Goal: Find specific page/section: Find specific page/section

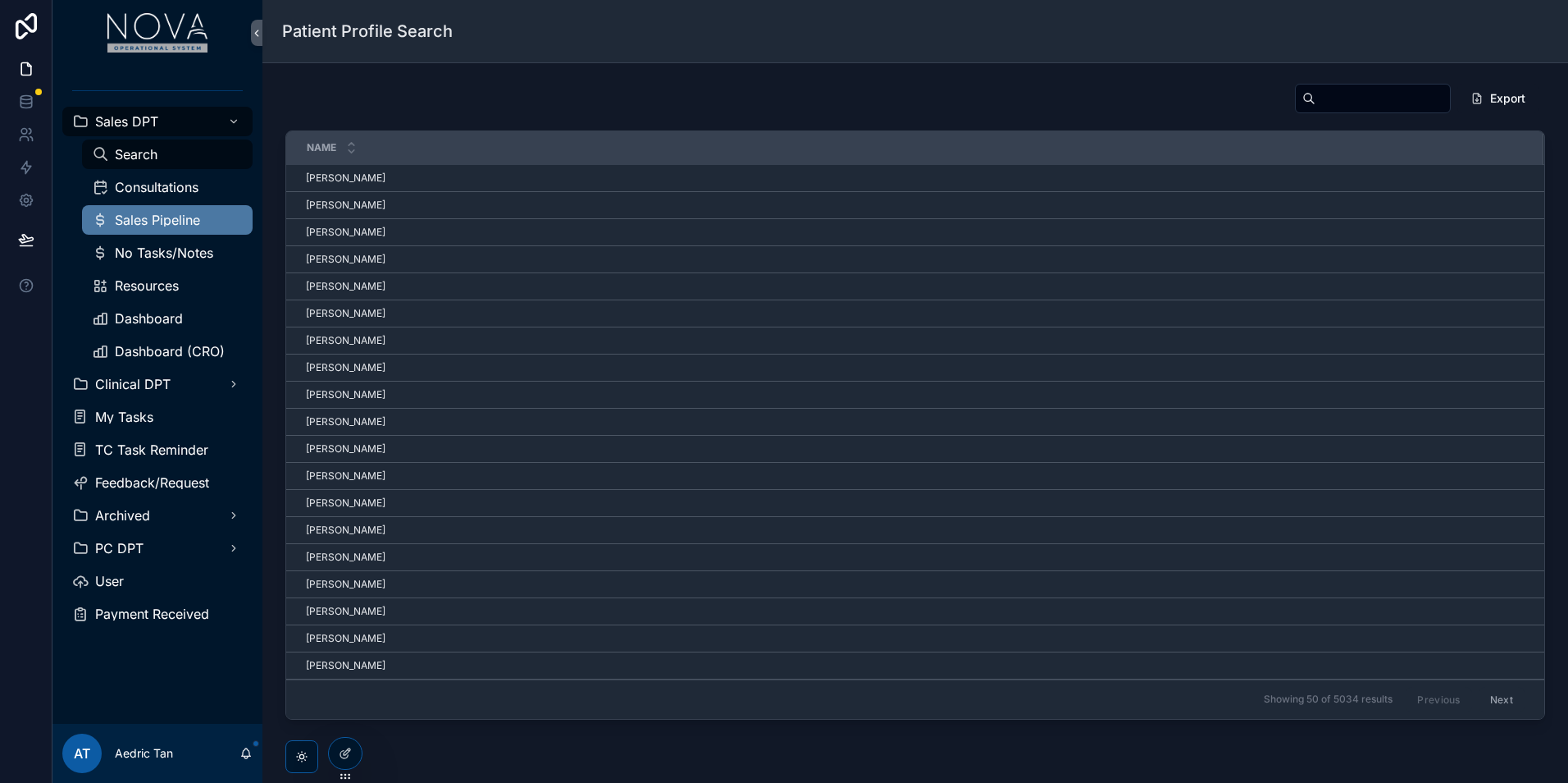
click at [215, 230] on div "Sales Pipeline" at bounding box center [167, 219] width 151 height 26
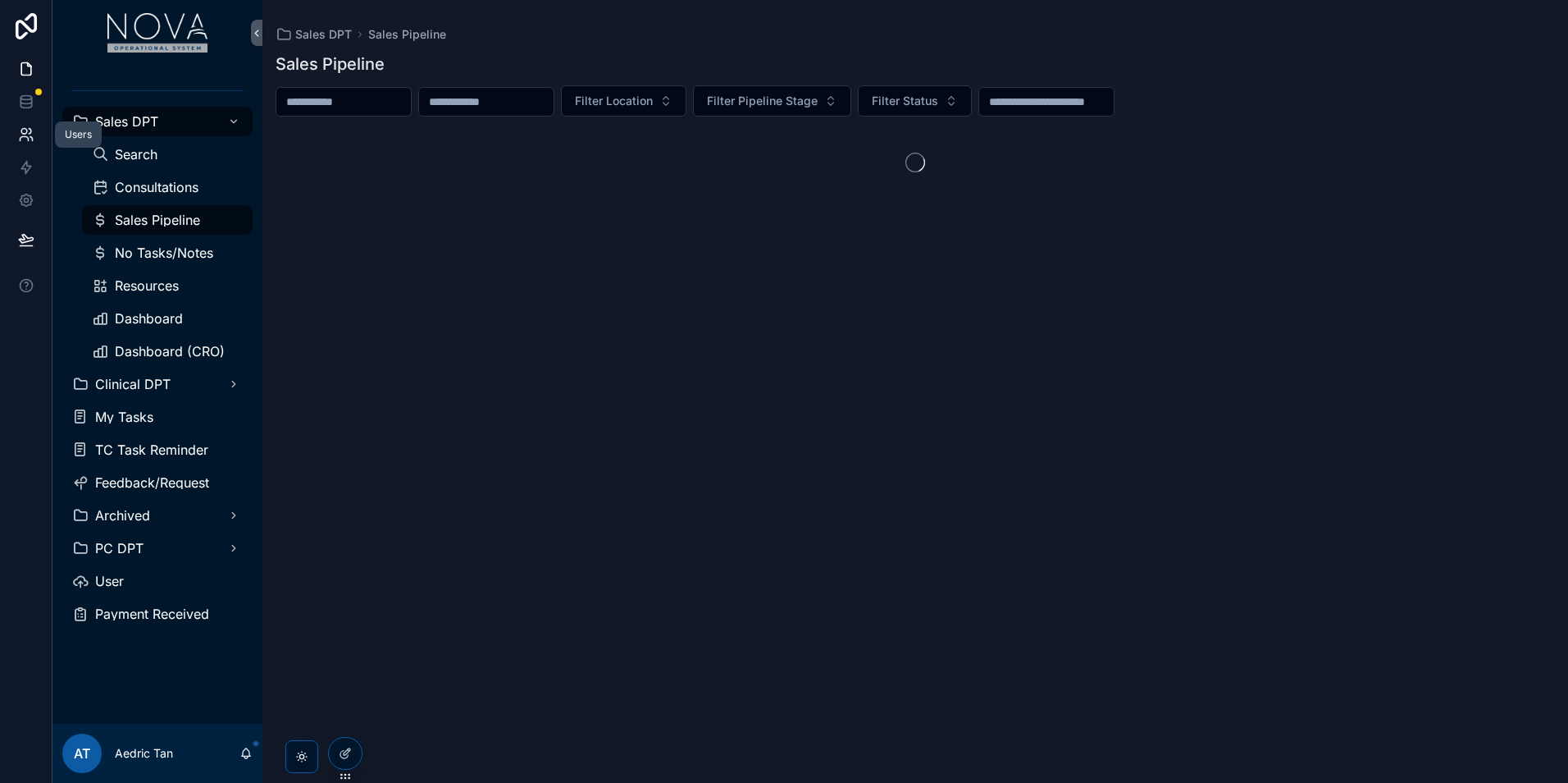
click at [39, 145] on link at bounding box center [25, 134] width 52 height 33
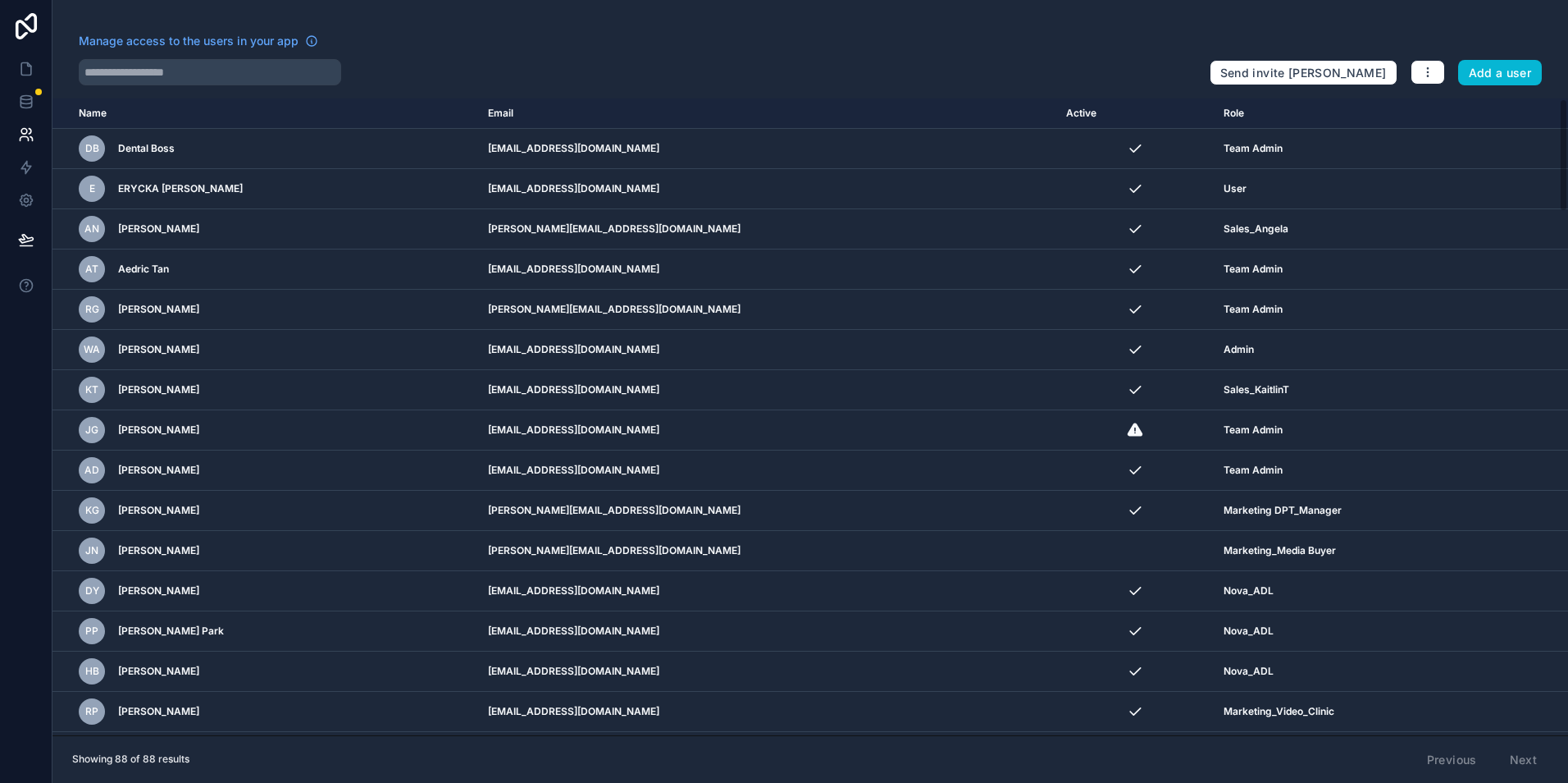
click at [231, 87] on div "Manage access to the users in your app Send invite reminders Add a user Name Em…" at bounding box center [810, 392] width 1515 height 783
click at [218, 79] on input "text" at bounding box center [210, 72] width 263 height 26
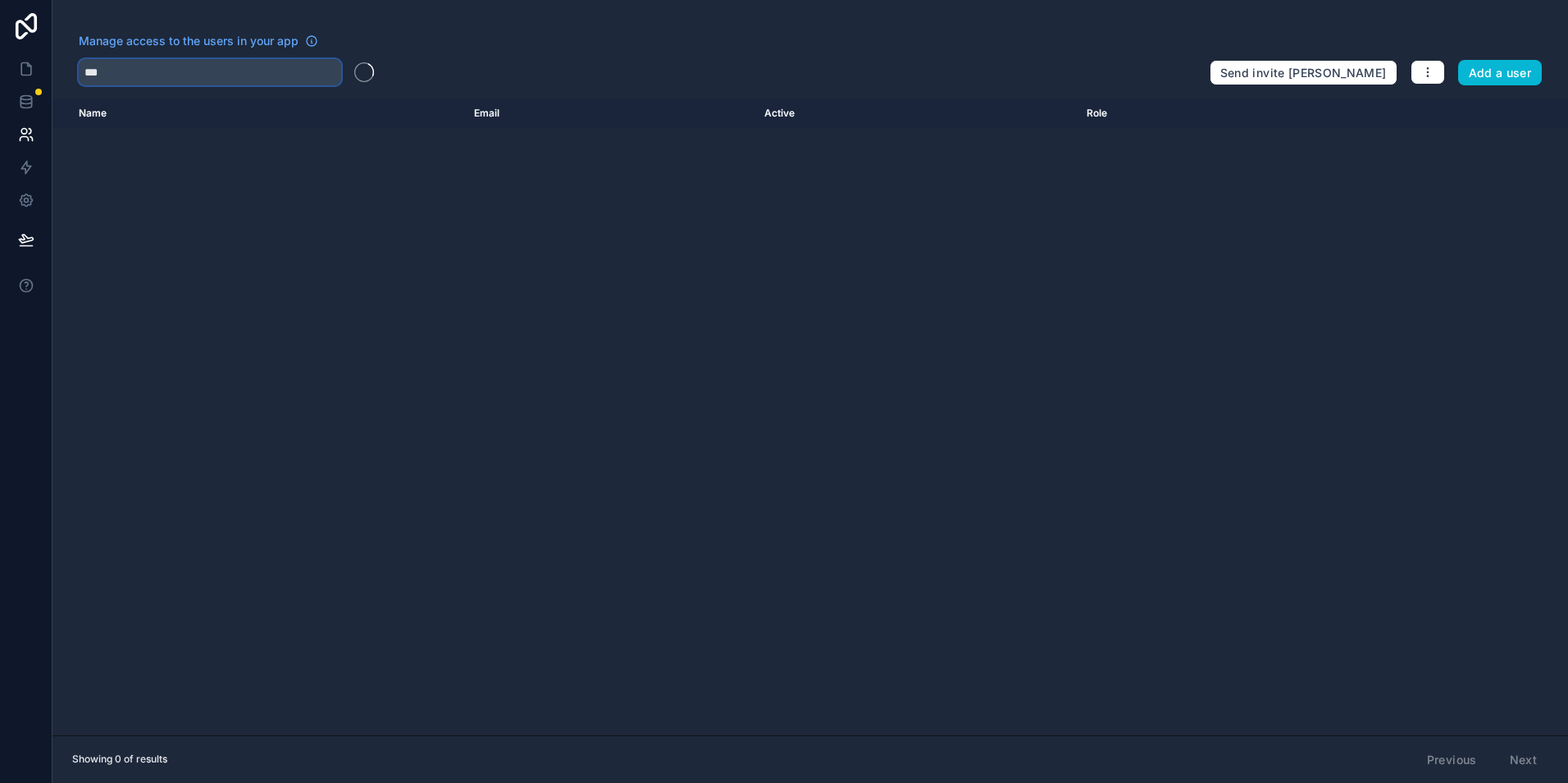
type input "****"
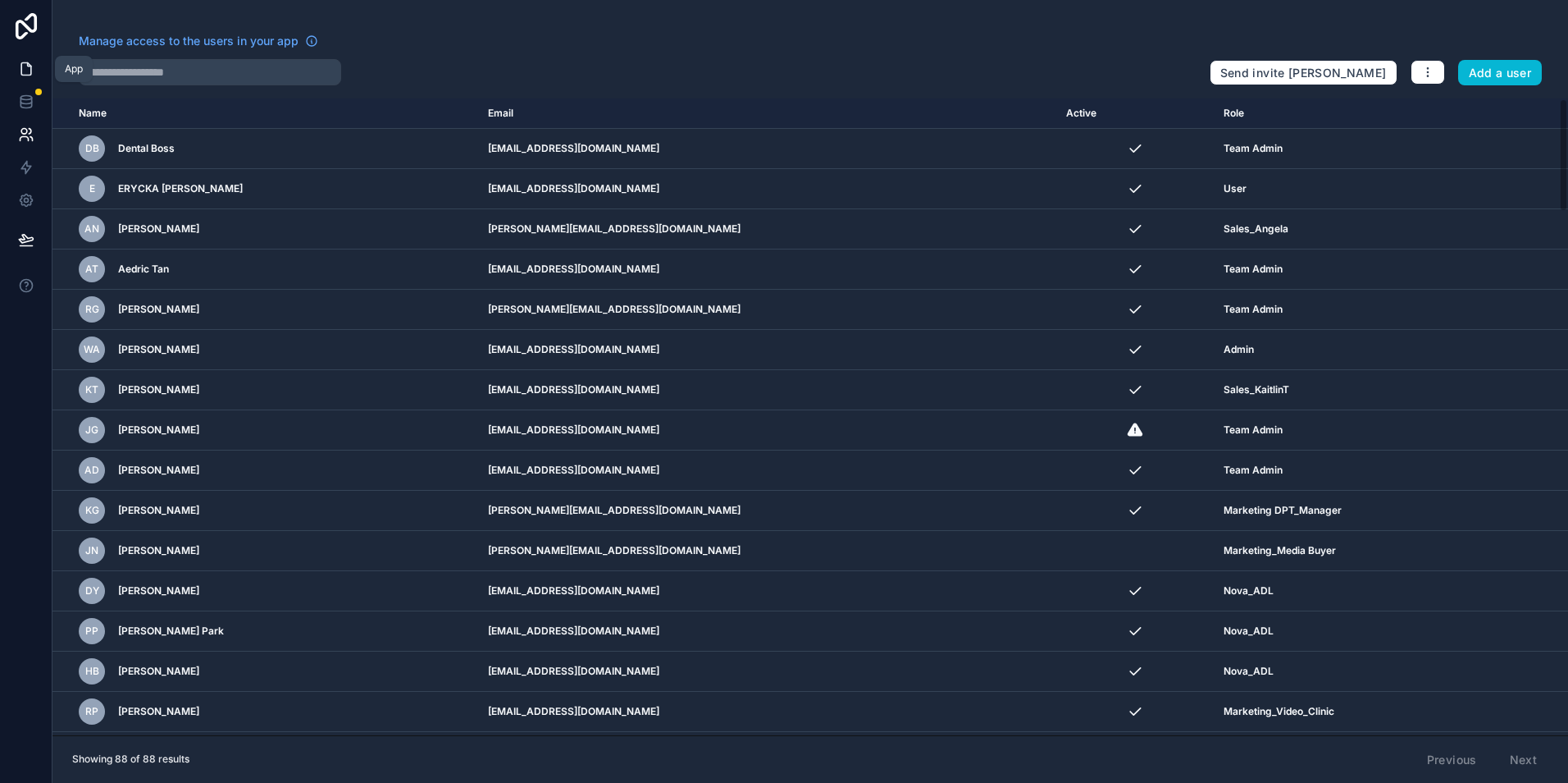
click at [25, 58] on link at bounding box center [25, 69] width 52 height 33
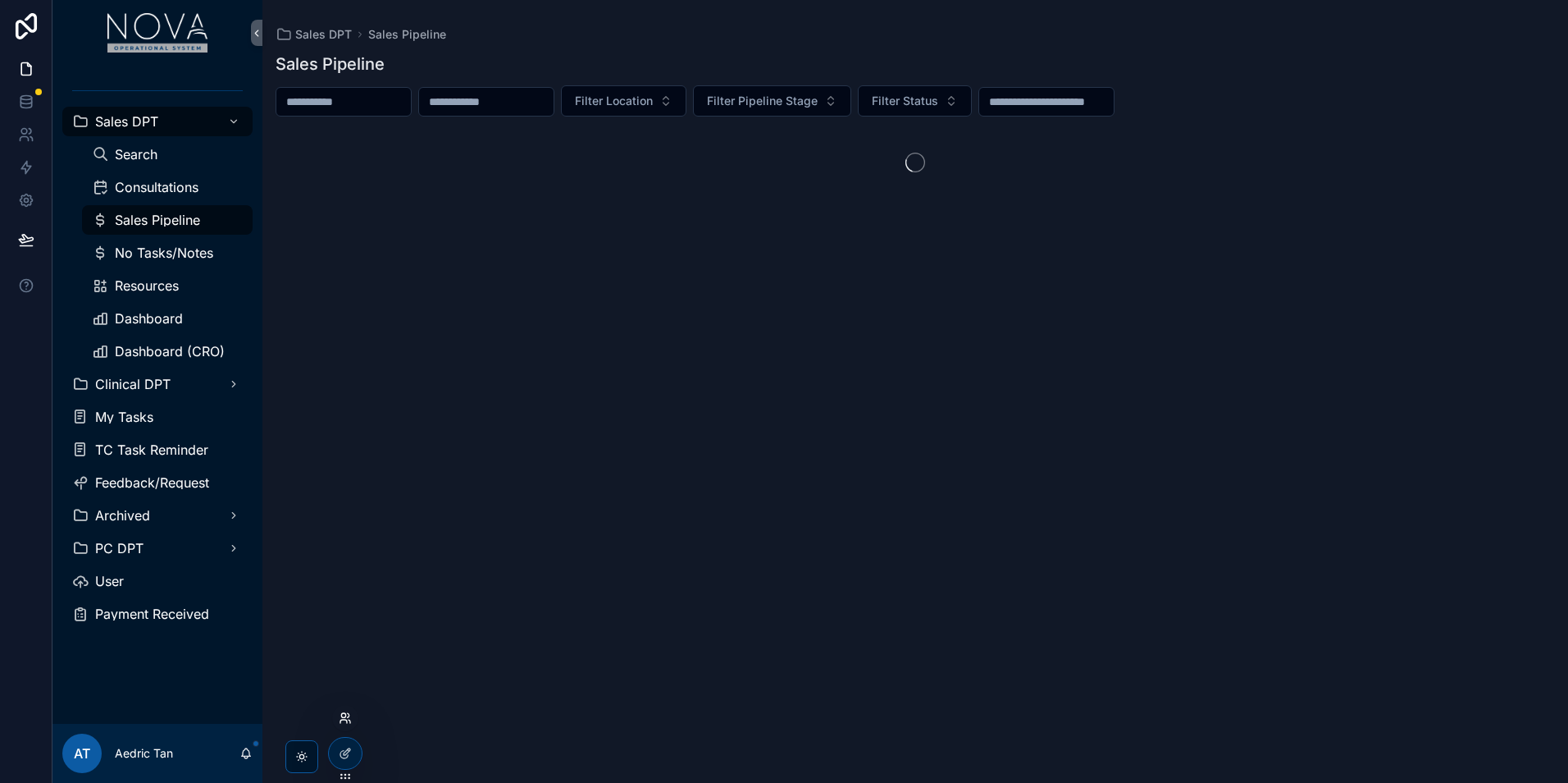
click at [347, 717] on icon at bounding box center [348, 714] width 2 height 4
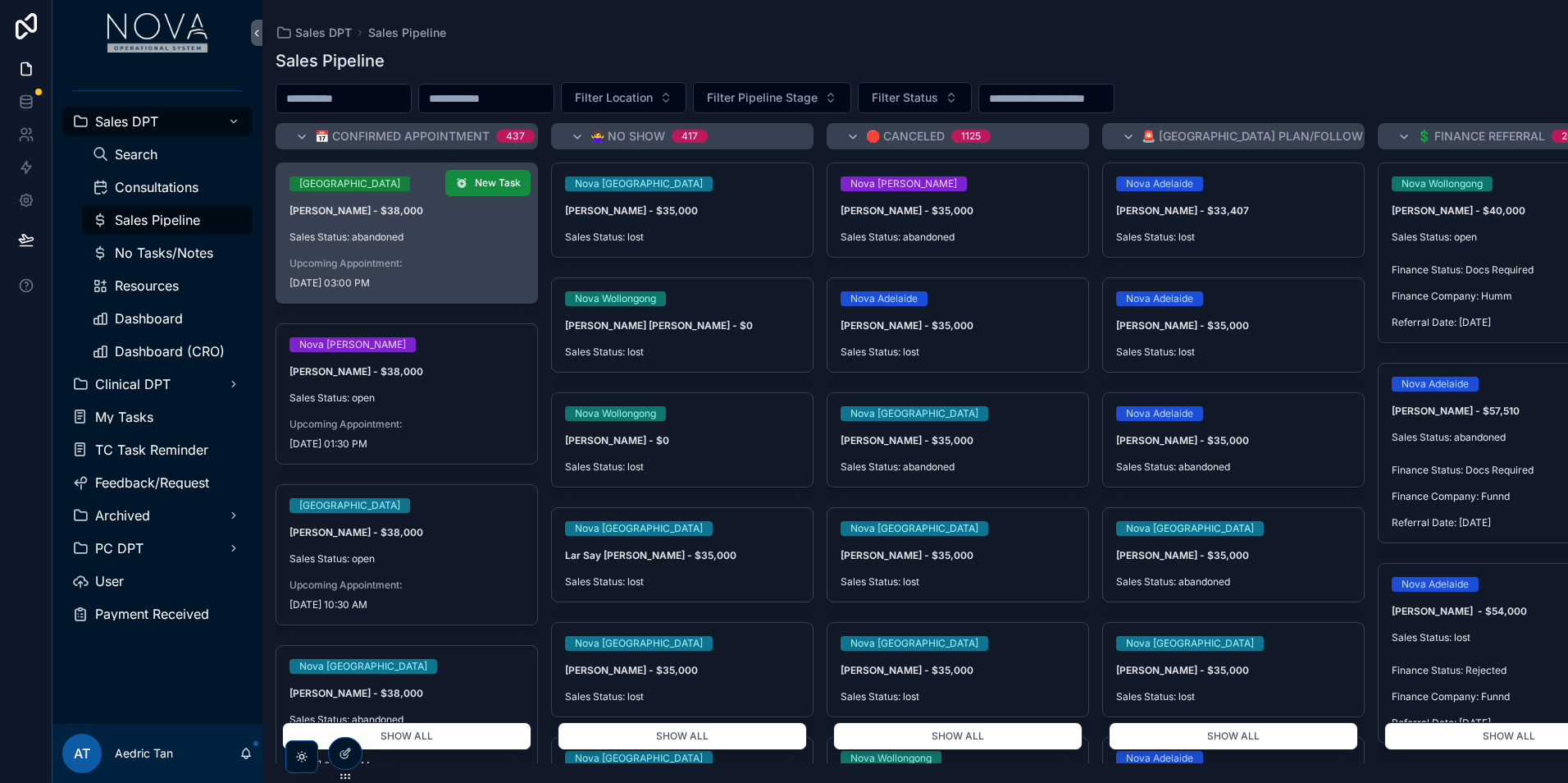
click at [479, 290] on div "Nova Perth Jack Leeson - $38,000 Sales Status: abandoned Upcoming Appointment: …" at bounding box center [407, 233] width 261 height 140
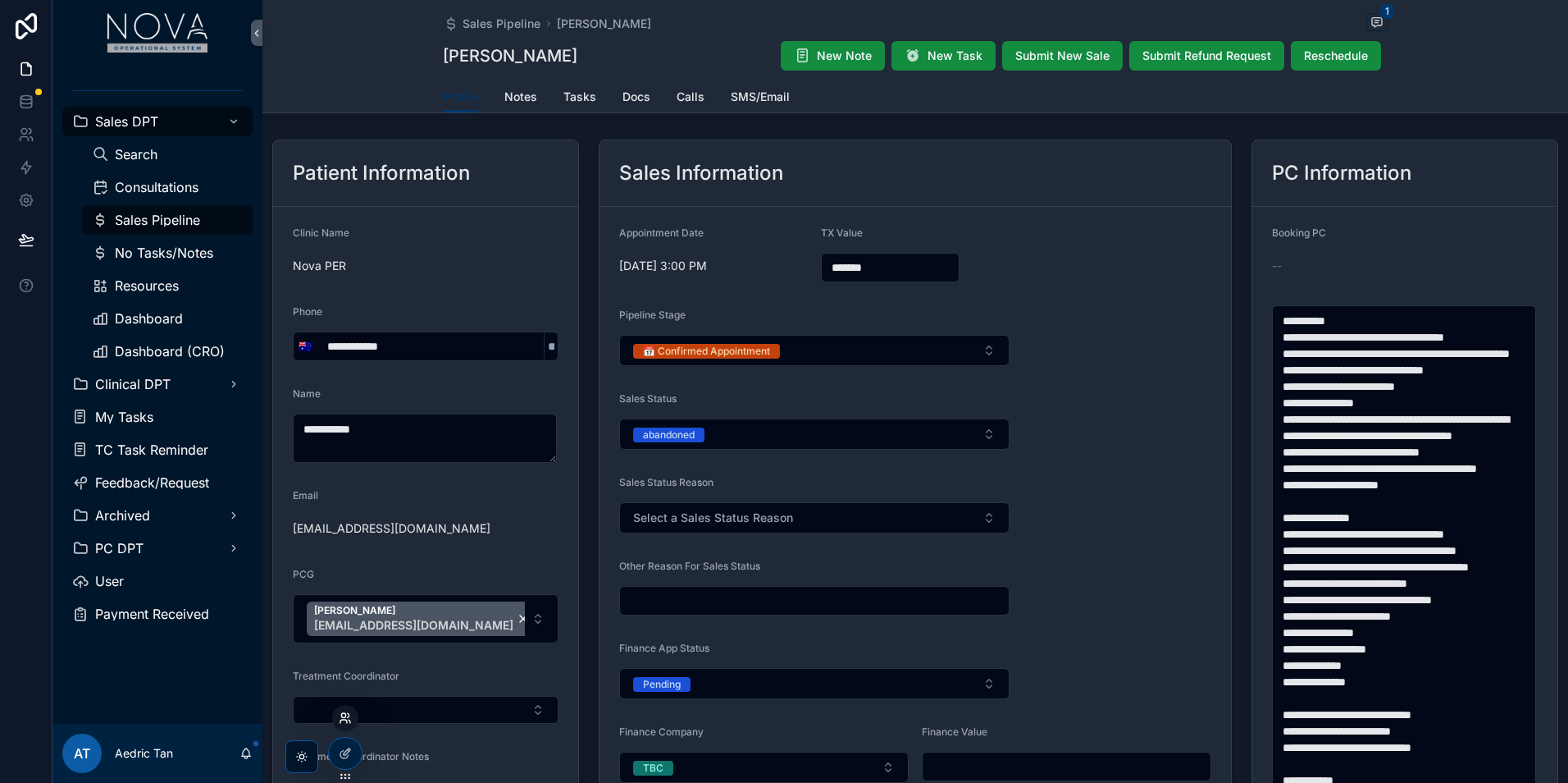
click at [346, 724] on icon at bounding box center [345, 717] width 13 height 13
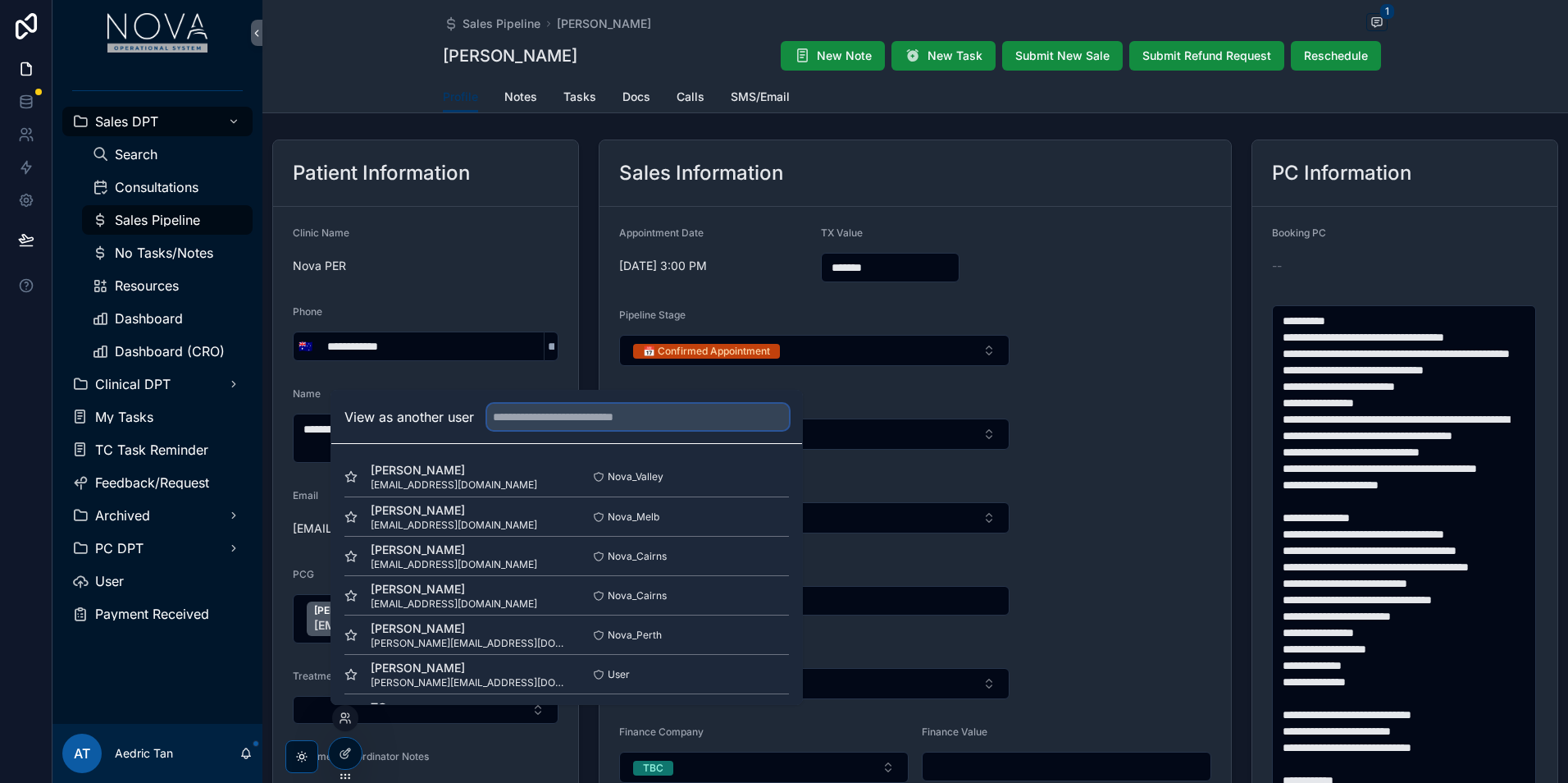
click at [591, 421] on input "text" at bounding box center [638, 416] width 302 height 26
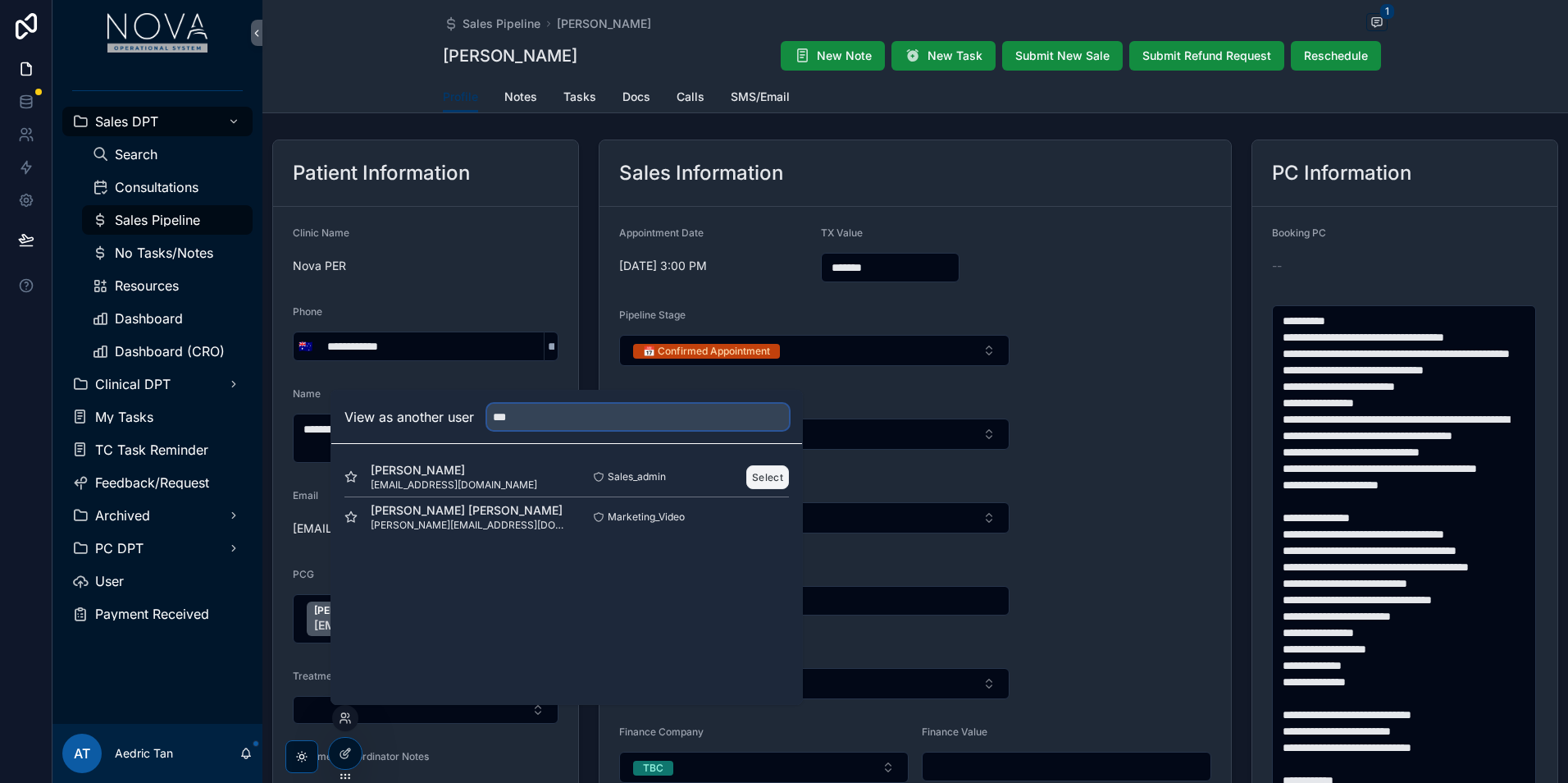
type input "***"
click at [765, 476] on button "Select" at bounding box center [767, 477] width 42 height 24
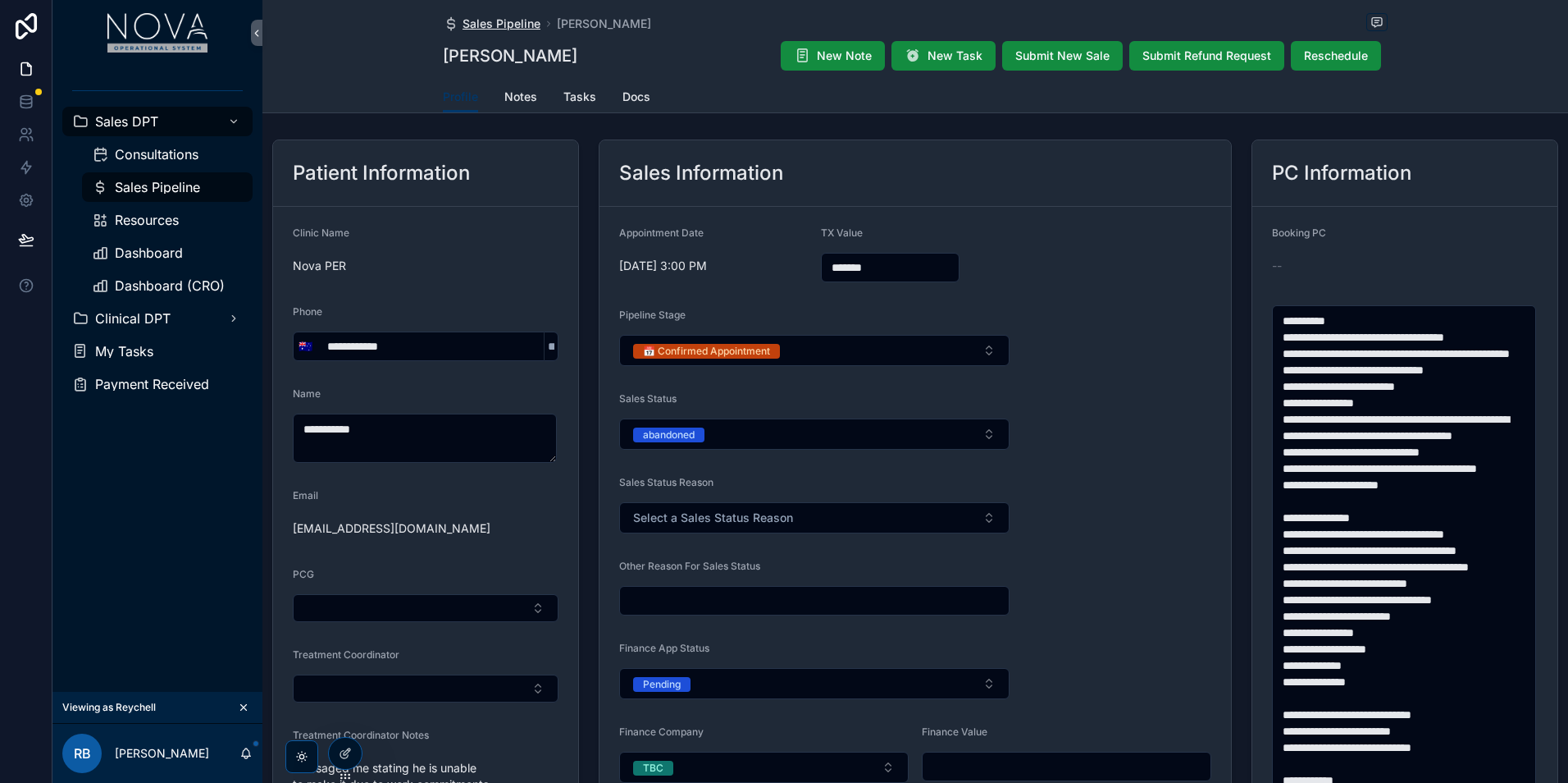
click at [513, 29] on span "Sales Pipeline" at bounding box center [501, 23] width 78 height 16
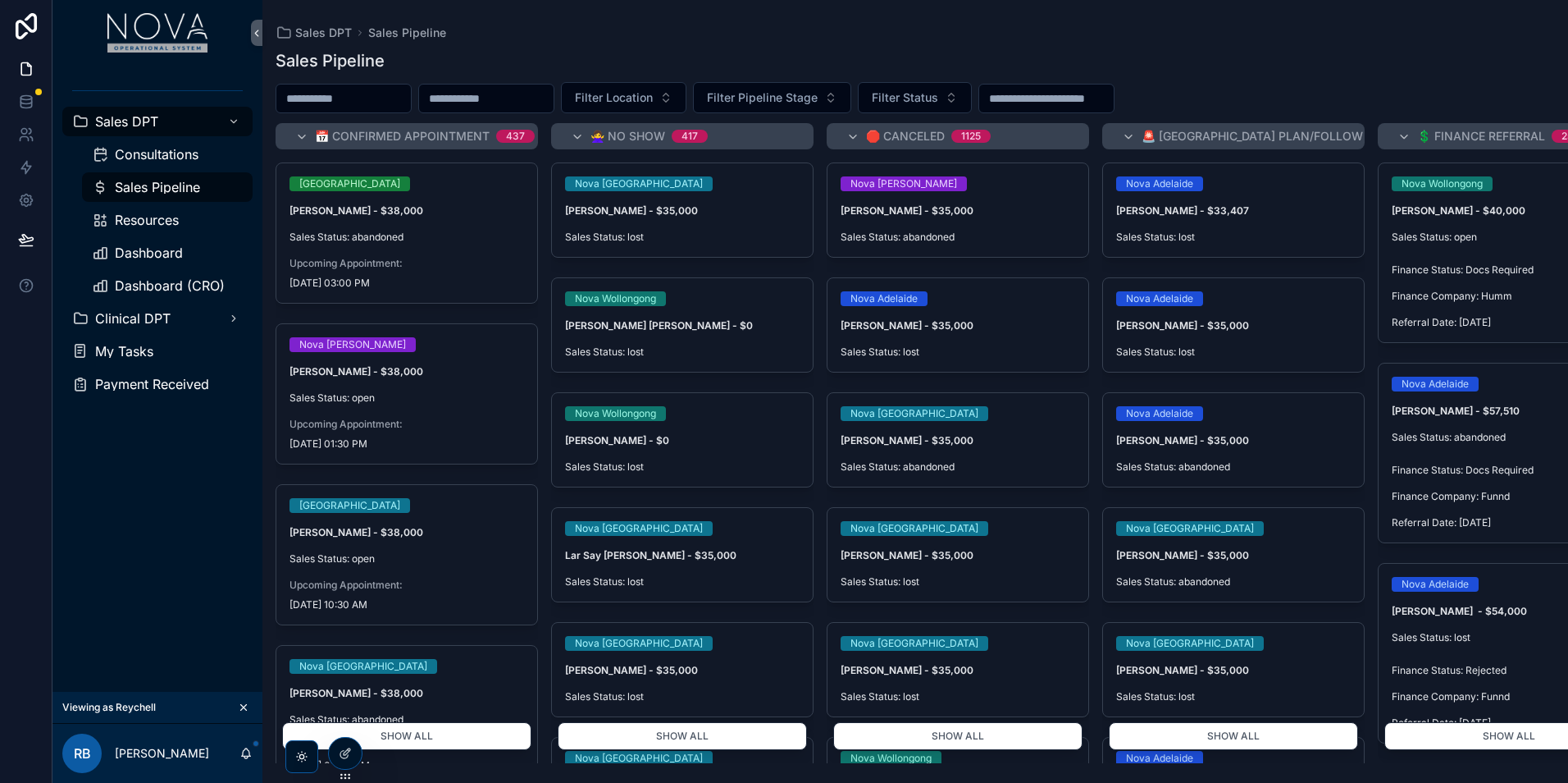
click at [411, 96] on input "scrollable content" at bounding box center [343, 98] width 135 height 23
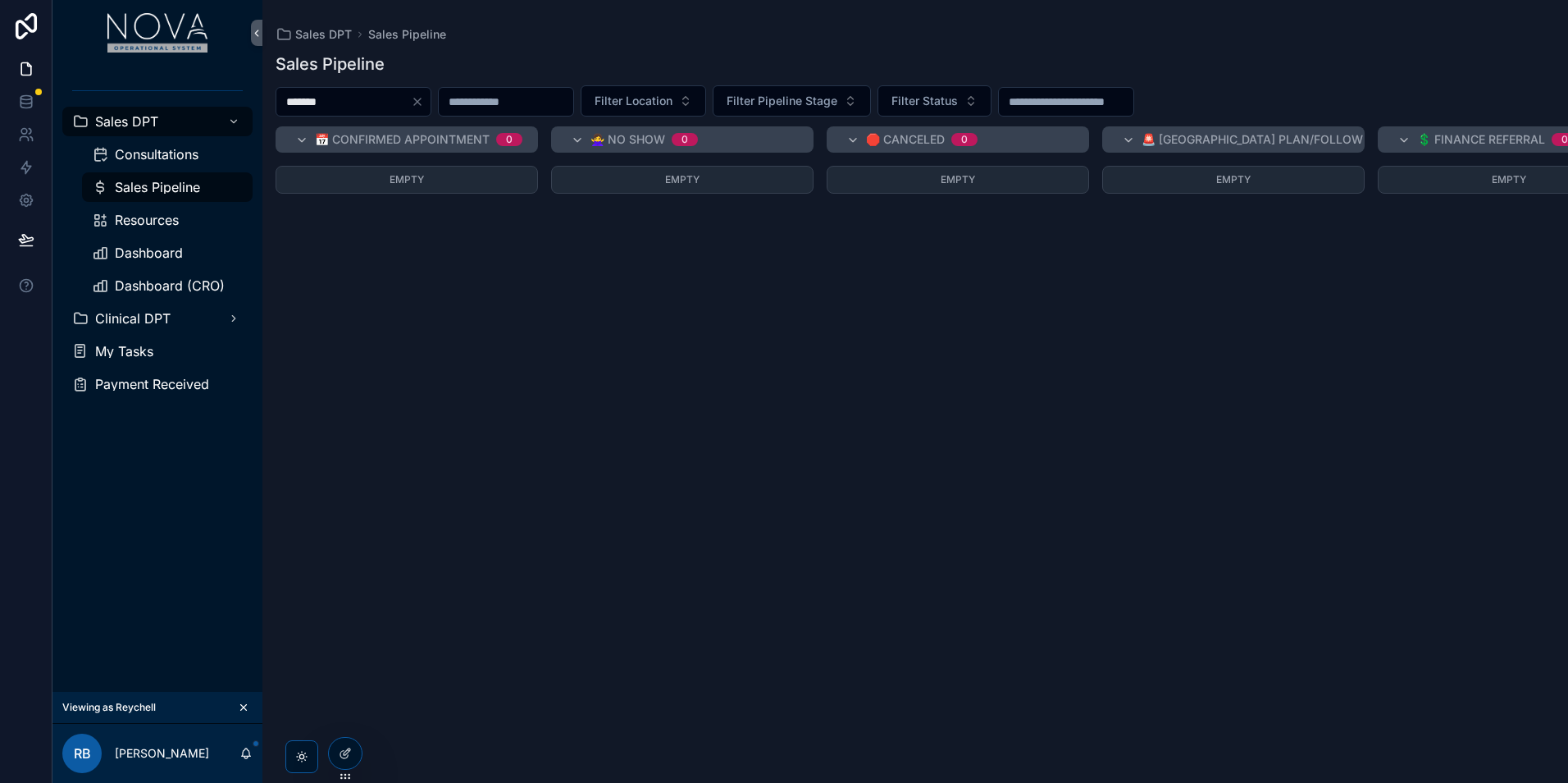
type input "*******"
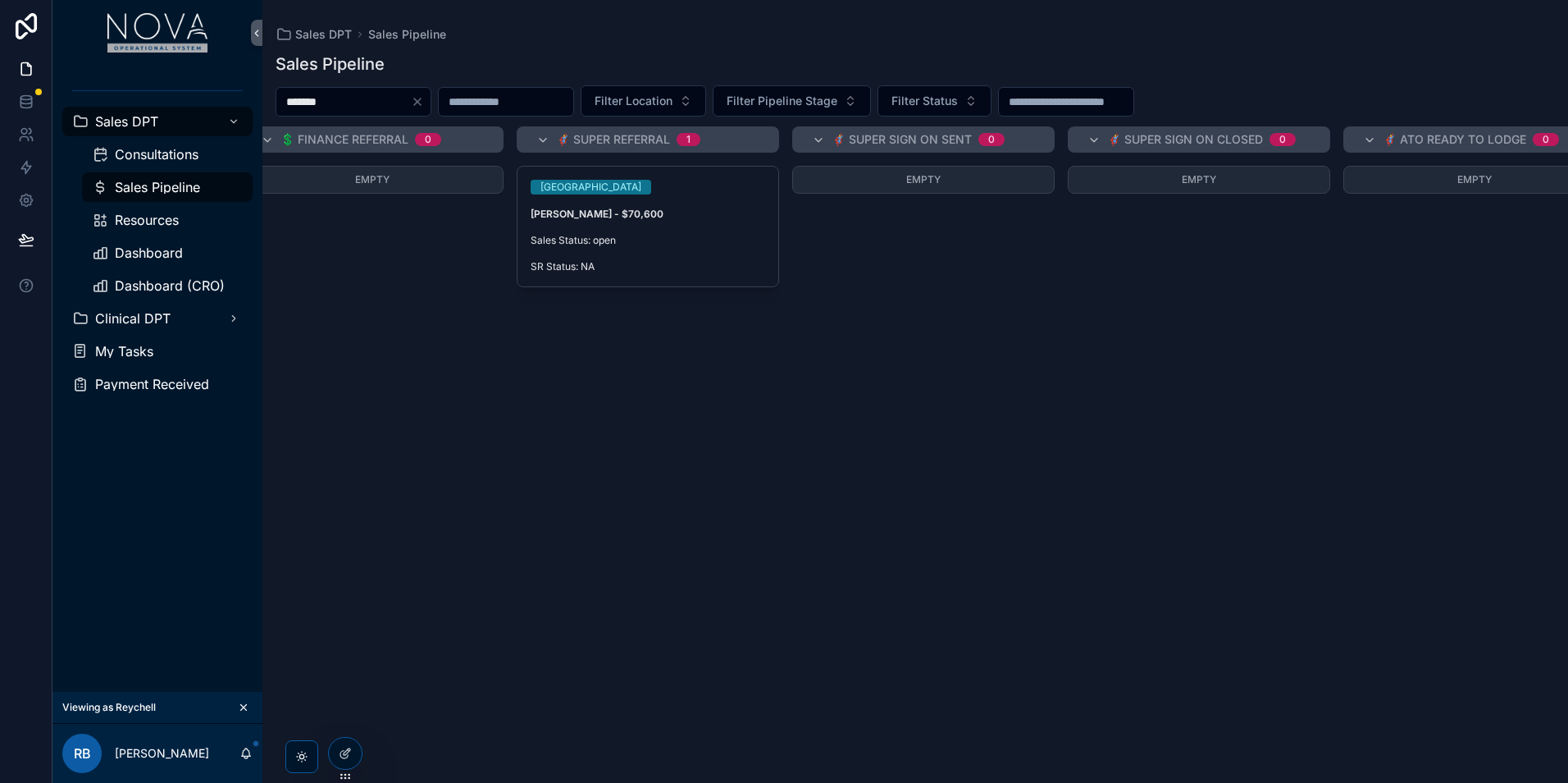
scroll to position [0, 1025]
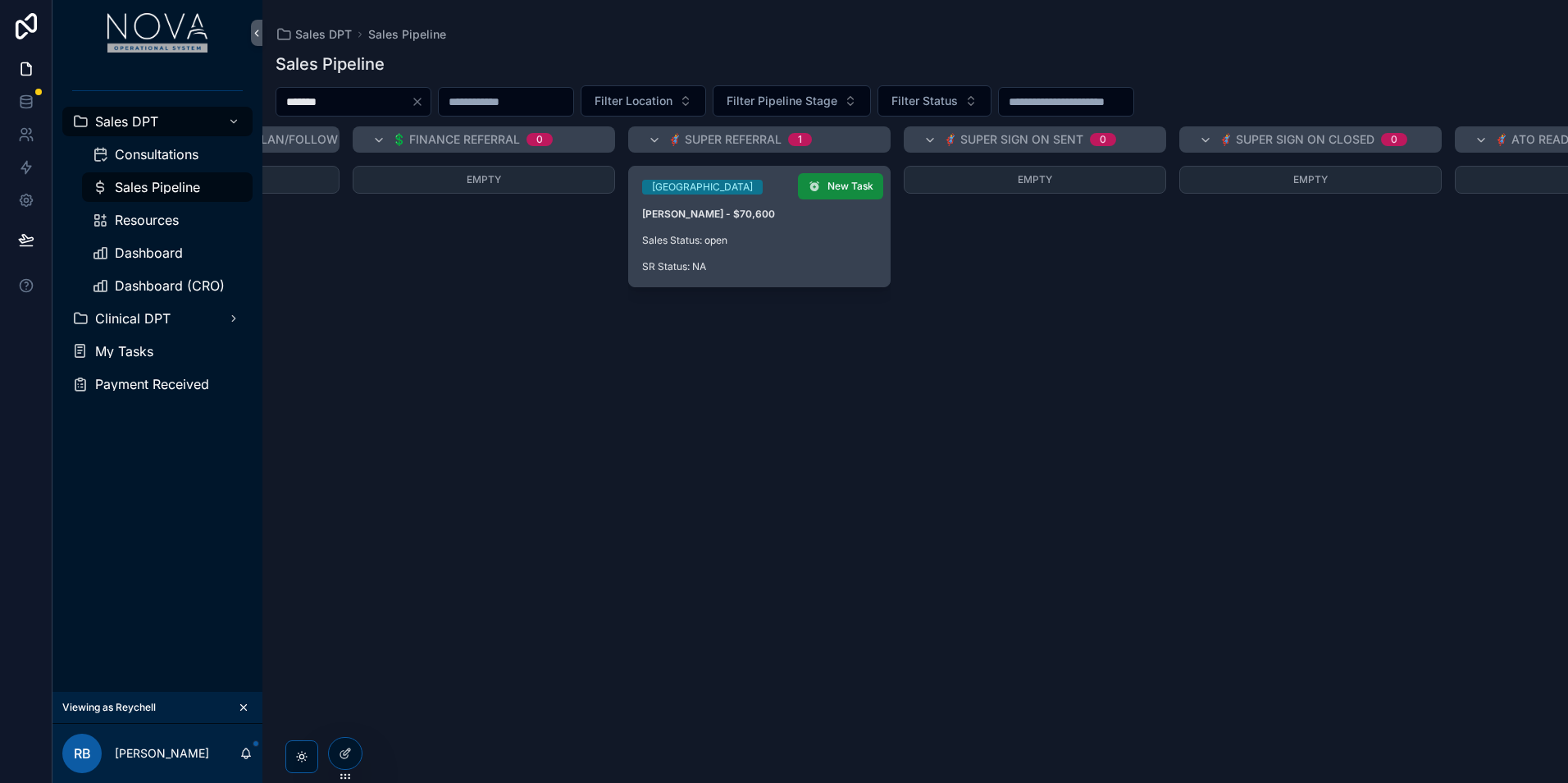
click at [816, 220] on div "Nova Valley [PERSON_NAME] - $70,600 Sales Status: open SR Status: NA" at bounding box center [760, 226] width 261 height 119
